Goal: Check status: Check status

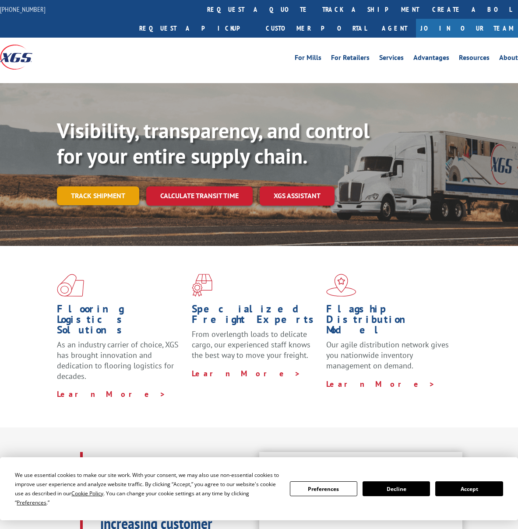
click at [104, 186] on link "Track shipment" at bounding box center [98, 195] width 82 height 18
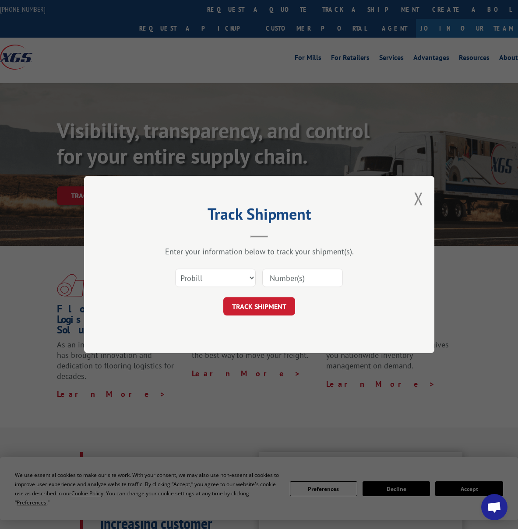
click at [281, 275] on input at bounding box center [302, 278] width 81 height 18
paste input "3396972"
type input "3396972"
click at [267, 304] on button "TRACK SHIPMENT" at bounding box center [259, 306] width 72 height 18
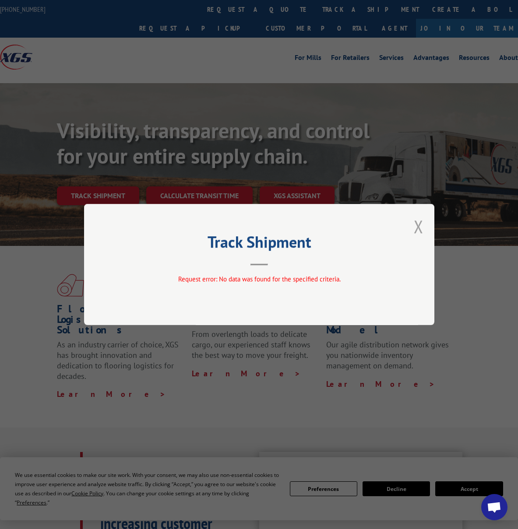
click at [420, 225] on button "Close modal" at bounding box center [419, 226] width 10 height 23
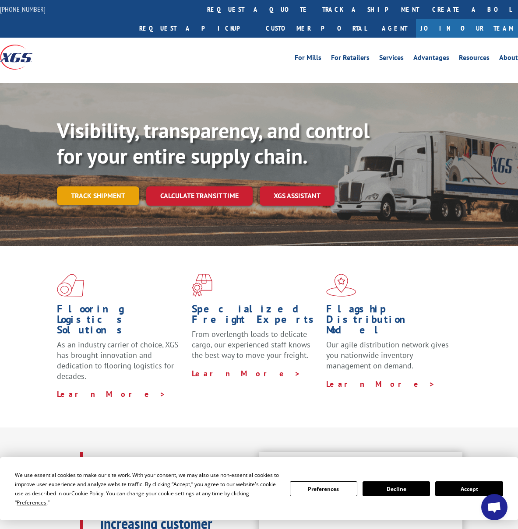
click at [109, 186] on link "Track shipment" at bounding box center [98, 195] width 82 height 18
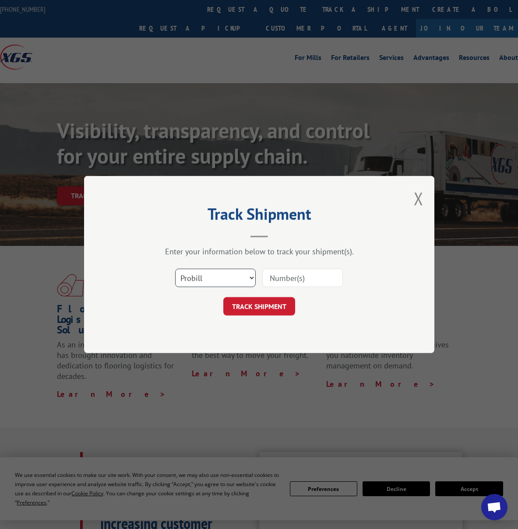
click at [199, 277] on select "Select category... Probill BOL PO" at bounding box center [215, 278] width 81 height 18
select select "bol"
click at [175, 269] on select "Select category... Probill BOL PO" at bounding box center [215, 278] width 81 height 18
click at [290, 279] on input at bounding box center [302, 278] width 81 height 18
paste input "3396972"
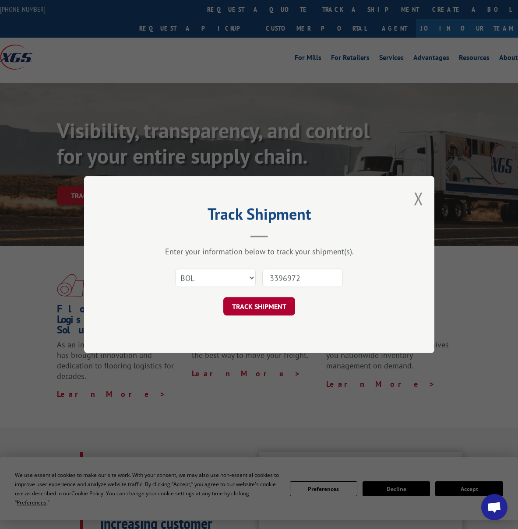
type input "3396972"
click at [273, 301] on button "TRACK SHIPMENT" at bounding box center [259, 306] width 72 height 18
